Goal: Find contact information: Find contact information

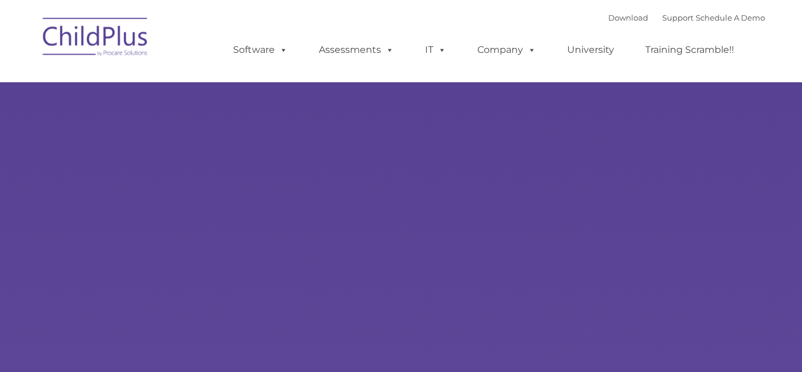
type input ""
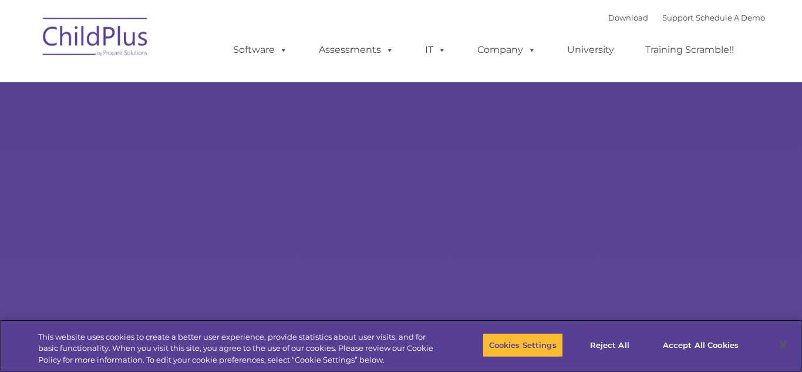
select select "MEDIUM"
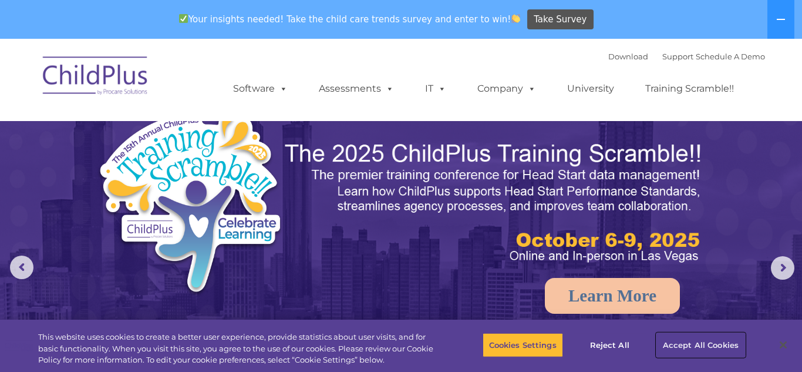
click at [714, 351] on button "Accept All Cookies" at bounding box center [701, 345] width 89 height 25
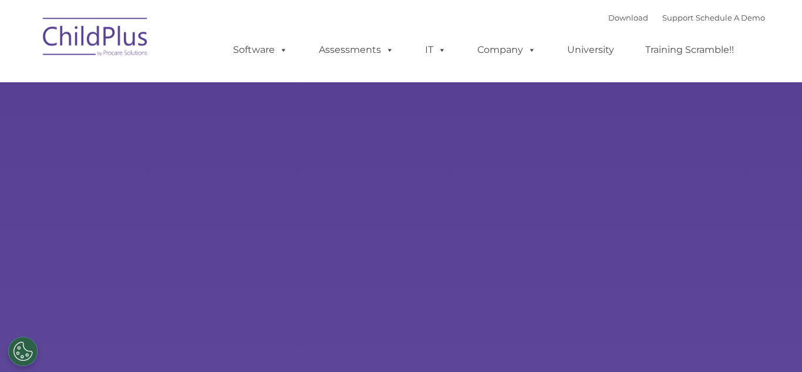
type input ""
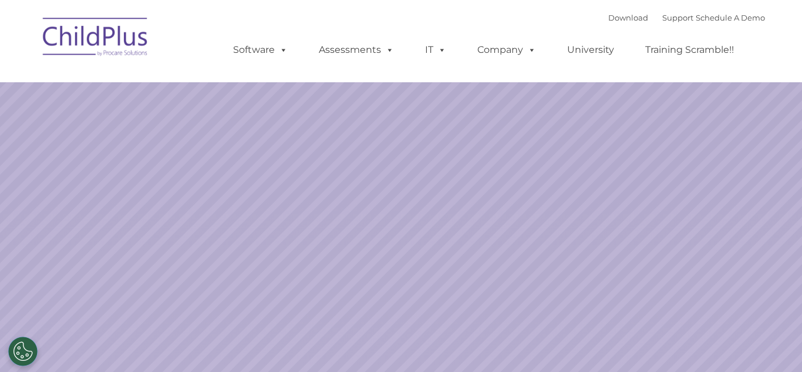
select select "MEDIUM"
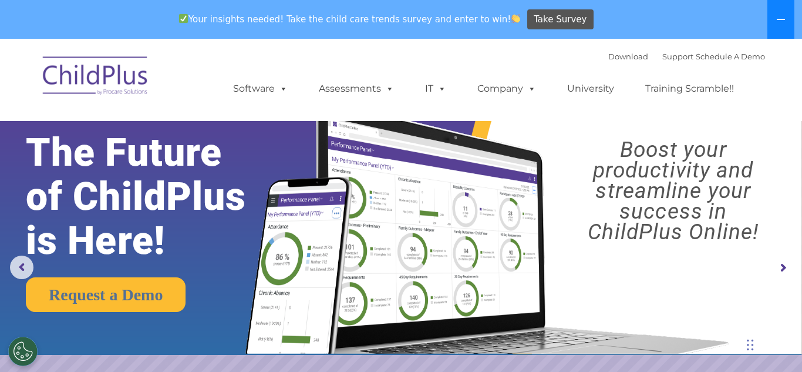
click at [772, 19] on button at bounding box center [781, 19] width 27 height 39
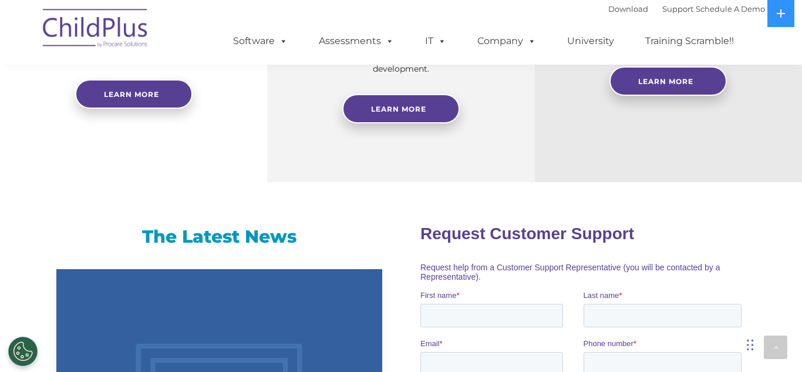
scroll to position [497, 0]
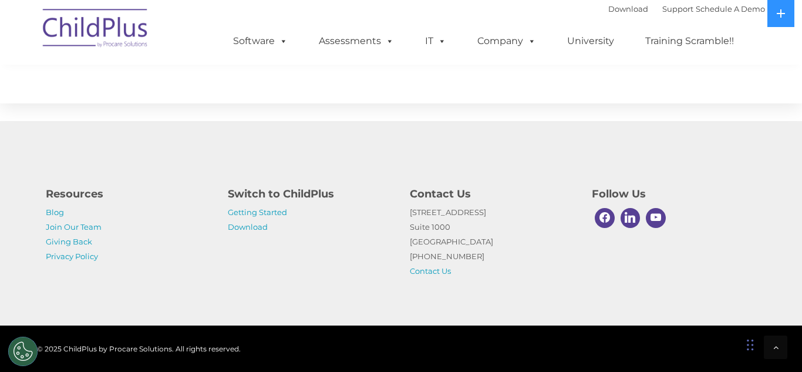
click at [525, 216] on p "1040 Crown Pointe Pkwy Suite 1000 Atlanta, GA 30338 (800) 888-6674 Contact Us" at bounding box center [492, 241] width 164 height 73
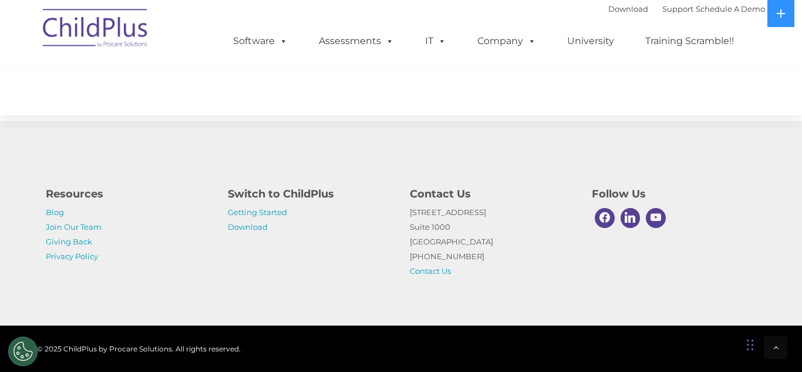
scroll to position [1392, 0]
